Goal: Transaction & Acquisition: Purchase product/service

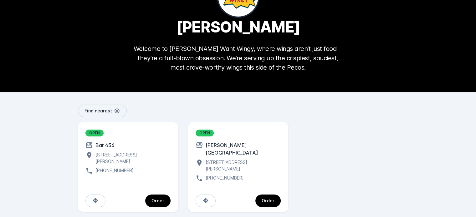
scroll to position [43, 0]
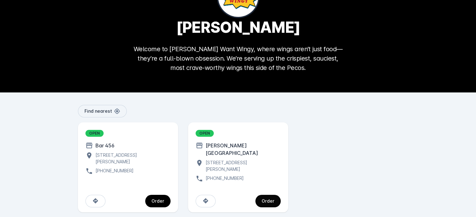
click at [269, 199] on div "Order" at bounding box center [268, 201] width 13 height 4
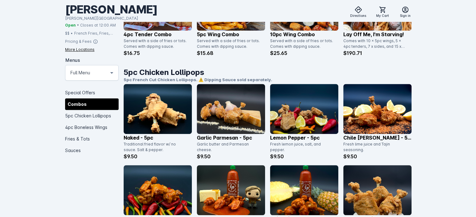
scroll to position [421, 0]
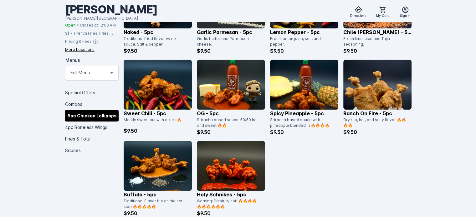
click at [229, 165] on img at bounding box center [231, 166] width 68 height 50
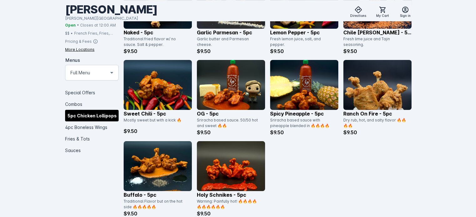
click at [210, 200] on div "Holy Schnikes - 5pc Warning: Painfully hot! 🔥🔥🔥🔥🔥🔥🔥🔥🔥🔥 Notes No price alerting …" at bounding box center [238, 109] width 180 height 196
click at [210, 197] on div "Holy Schnikes - 5pc Warning: Painfully hot! 🔥🔥🔥🔥🔥🔥🔥🔥🔥🔥 Notes No price alerting …" at bounding box center [238, 109] width 180 height 196
drag, startPoint x: 242, startPoint y: 192, endPoint x: 259, endPoint y: 5, distance: 187.9
click at [194, 194] on div "Holy Schnikes - 5pc Warning: Painfully hot! 🔥🔥🔥🔥🔥🔥🔥🔥🔥🔥 Notes No price alerting …" at bounding box center [238, 109] width 180 height 196
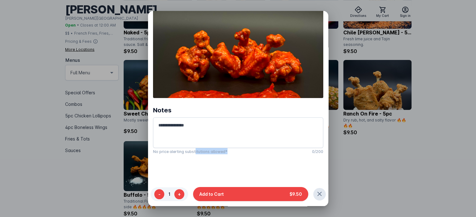
scroll to position [0, 0]
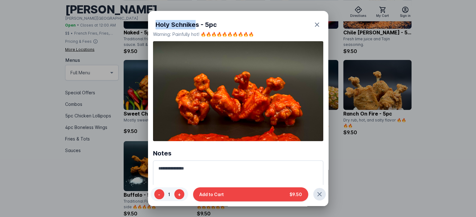
drag, startPoint x: 197, startPoint y: 24, endPoint x: 147, endPoint y: 25, distance: 50.1
click at [147, 25] on div "Holy Schnikes - 5pc Warning: Painfully hot! 🔥🔥🔥🔥🔥🔥🔥🔥🔥🔥 Notes No price alerting …" at bounding box center [238, 108] width 476 height 217
copy div "Holy Schnike"
